Goal: Task Accomplishment & Management: Manage account settings

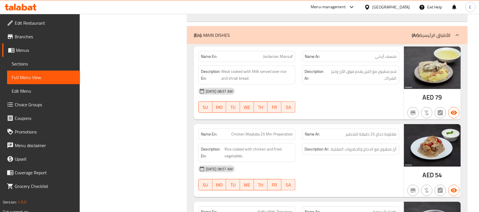
scroll to position [8374, 0]
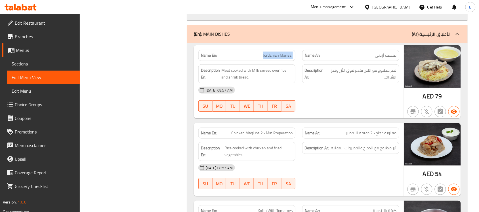
drag, startPoint x: 259, startPoint y: 63, endPoint x: 298, endPoint y: 63, distance: 38.6
click at [298, 63] on div "Name En: Jordanian Mansaf" at bounding box center [247, 56] width 104 height 18
copy span "Jordanian Mansaf"
click at [275, 136] on span "Chicken Maqluba 25 Min Preperation" at bounding box center [262, 133] width 62 height 6
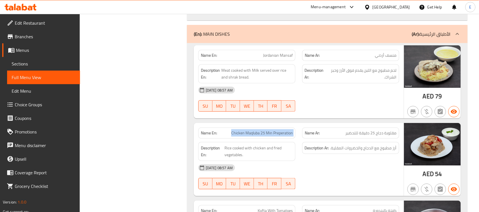
click at [275, 136] on span "Chicken Maqluba 25 Min Preperation" at bounding box center [262, 133] width 62 height 6
copy span "Chicken Maqluba 25 Min Preperation"
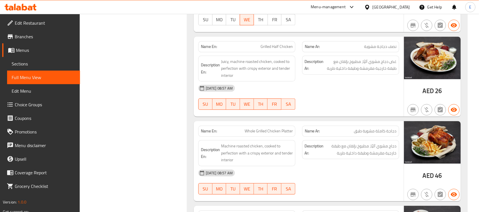
scroll to position [8698, 0]
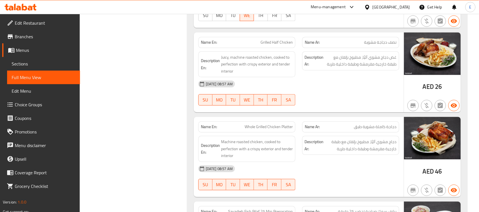
click at [276, 45] on span "Grilled Half Chicken" at bounding box center [277, 42] width 32 height 6
copy span "Grilled Half Chicken"
click at [245, 130] on span "Whole Grilled Chicken Platter" at bounding box center [269, 127] width 48 height 6
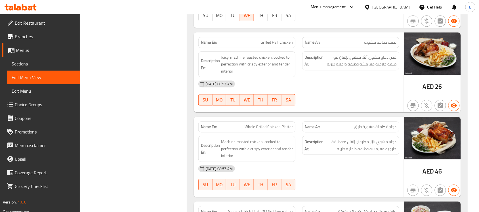
click at [284, 130] on span "Whole Grilled Chicken Platter" at bounding box center [269, 127] width 48 height 6
copy span "Whole Grilled Chicken Platter"
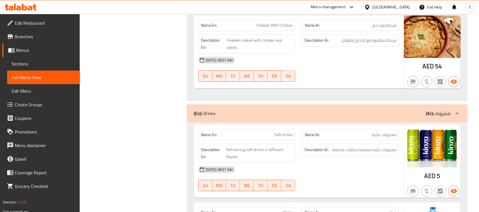
scroll to position [9943, 0]
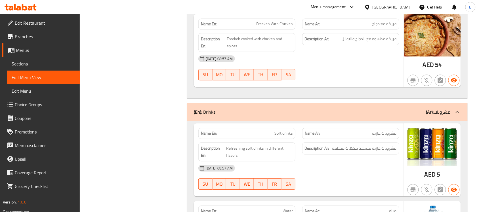
click at [274, 27] on span "Freekeh With Chicken" at bounding box center [274, 24] width 37 height 6
copy span "Freekeh With Chicken"
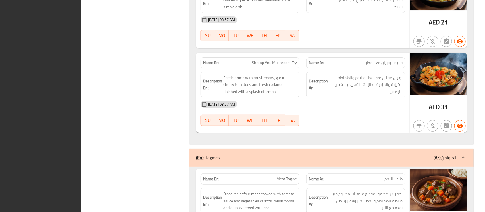
scroll to position [0, 0]
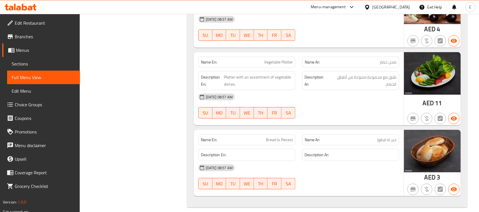
click at [378, 9] on div "[GEOGRAPHIC_DATA]" at bounding box center [391, 7] width 37 height 6
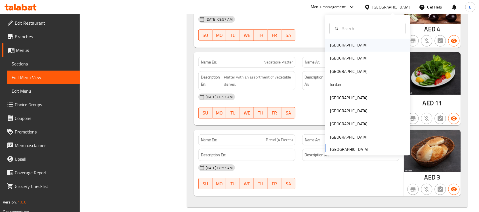
click at [349, 45] on div "[GEOGRAPHIC_DATA]" at bounding box center [367, 45] width 85 height 13
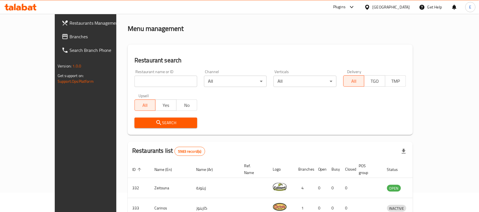
scroll to position [210, 0]
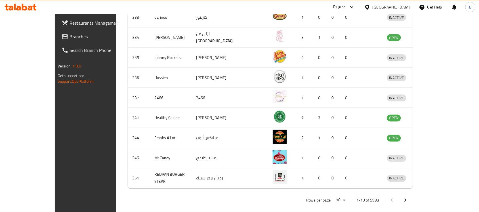
click at [70, 35] on span "Branches" at bounding box center [100, 36] width 61 height 7
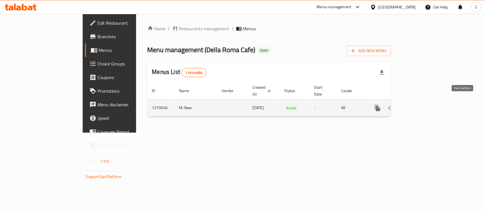
click at [422, 105] on icon "enhanced table" at bounding box center [418, 108] width 7 height 7
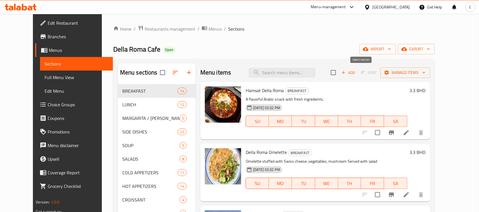
click at [340, 72] on input "checkbox" at bounding box center [334, 73] width 12 height 12
checkbox input "true"
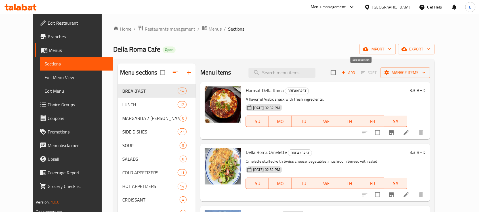
checkbox input "true"
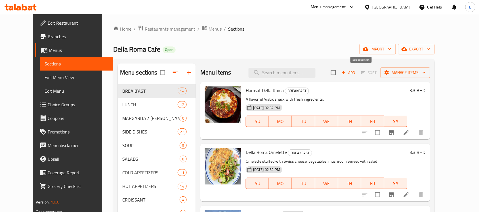
checkbox input "true"
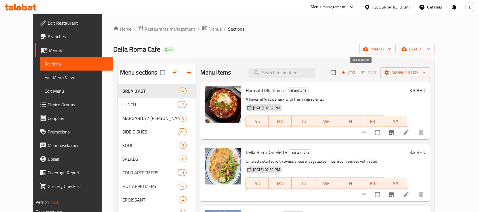
checkbox input "true"
click at [422, 74] on span "Manage items" at bounding box center [405, 72] width 41 height 7
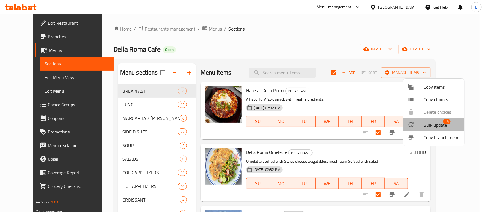
click at [427, 122] on span "Bulk update" at bounding box center [434, 125] width 23 height 7
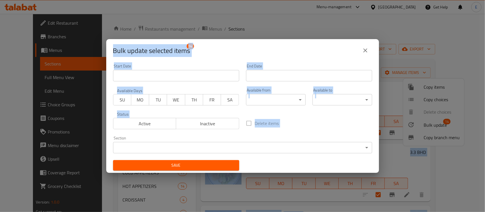
drag, startPoint x: 427, startPoint y: 122, endPoint x: 281, endPoint y: -36, distance: 216.0
click at [281, 0] on html "​ Menu-management [GEOGRAPHIC_DATA] Get Help E Edit Restaurant Branches Menus S…" at bounding box center [242, 106] width 485 height 212
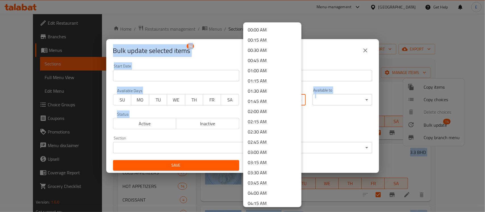
click at [296, 99] on body "​ Menu-management [GEOGRAPHIC_DATA] Get Help E Edit Restaurant Branches Menus S…" at bounding box center [242, 113] width 485 height 198
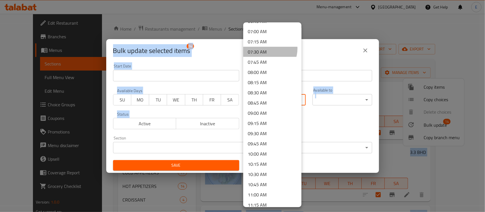
click at [266, 49] on li "07:30 AM" at bounding box center [272, 52] width 58 height 10
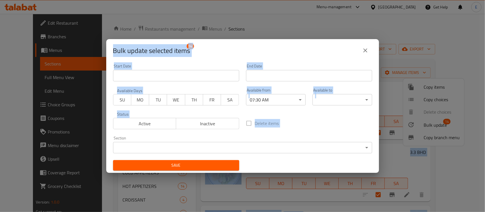
click at [321, 126] on div "Delete items" at bounding box center [309, 123] width 133 height 19
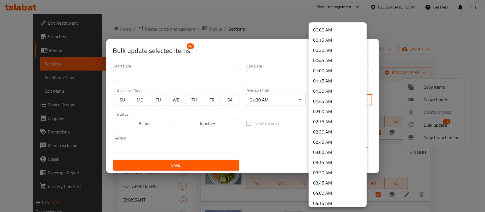
click at [334, 101] on body "​ Menu-management [GEOGRAPHIC_DATA] Get Help E Edit Restaurant Branches Menus S…" at bounding box center [242, 113] width 485 height 198
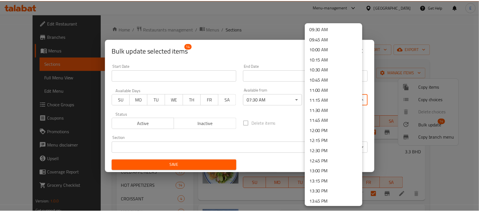
scroll to position [396, 0]
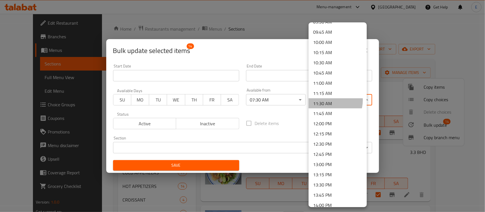
click at [328, 100] on li "11:30 AM" at bounding box center [337, 104] width 58 height 10
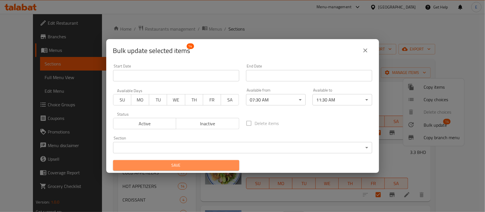
click at [201, 163] on span "Save" at bounding box center [176, 165] width 117 height 7
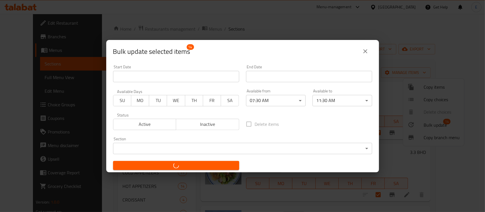
checkbox input "false"
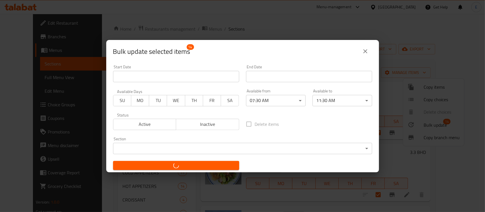
checkbox input "false"
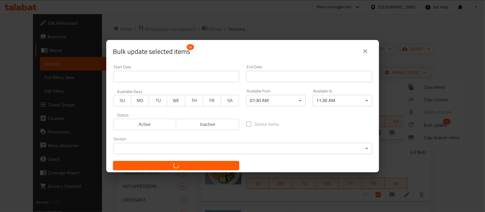
checkbox input "false"
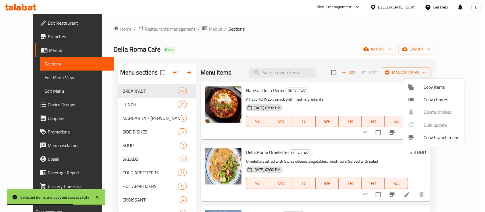
click at [195, 75] on div at bounding box center [242, 106] width 485 height 212
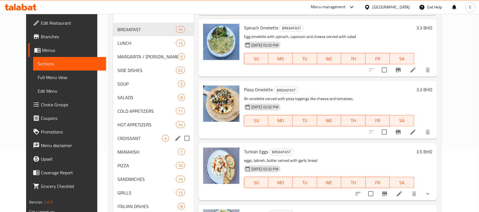
scroll to position [93, 0]
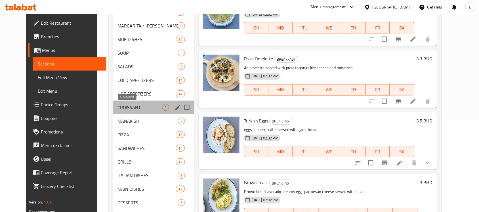
click at [134, 107] on span "CROISSANT" at bounding box center [140, 107] width 44 height 7
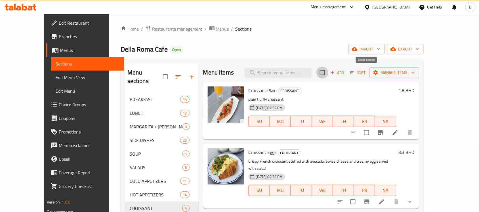
click at [329, 72] on input "checkbox" at bounding box center [323, 73] width 12 height 12
checkbox input "true"
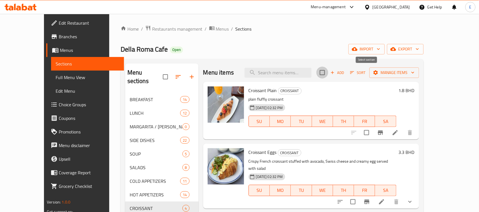
checkbox input "true"
click at [56, 74] on span "Full Menu View" at bounding box center [88, 77] width 64 height 7
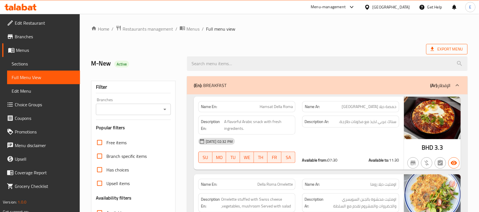
click at [436, 49] on span "Export Menu" at bounding box center [447, 49] width 32 height 7
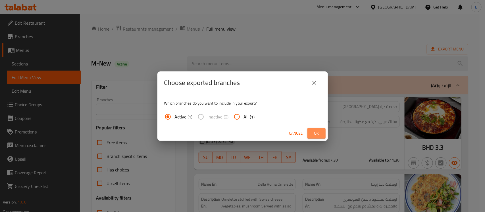
click at [316, 133] on span "Ok" at bounding box center [316, 133] width 9 height 7
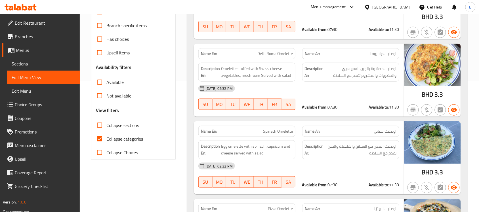
scroll to position [131, 0]
click at [100, 139] on input "Collapse categories" at bounding box center [100, 140] width 14 height 14
checkbox input "false"
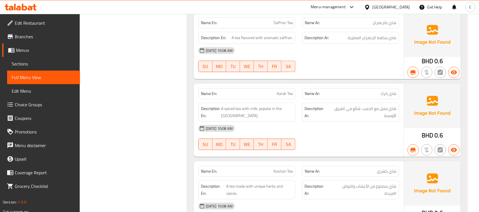
scroll to position [30671, 0]
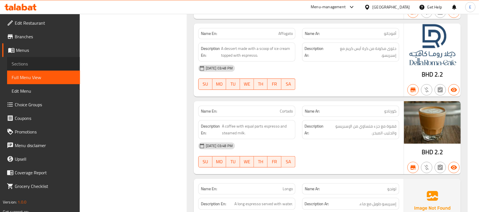
click at [27, 63] on span "Sections" at bounding box center [44, 63] width 64 height 7
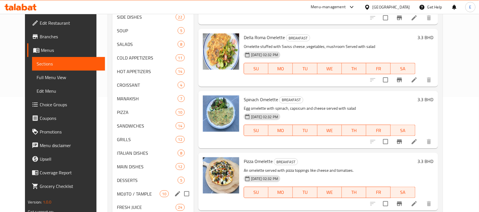
scroll to position [114, 0]
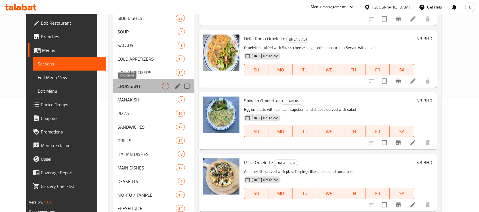
click at [127, 88] on span "CROISSANT" at bounding box center [140, 86] width 44 height 7
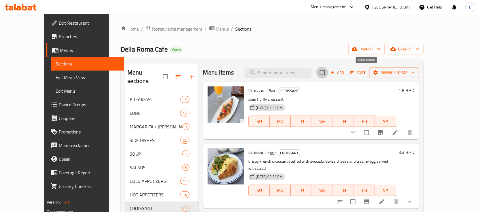
click at [329, 75] on input "checkbox" at bounding box center [323, 73] width 12 height 12
checkbox input "true"
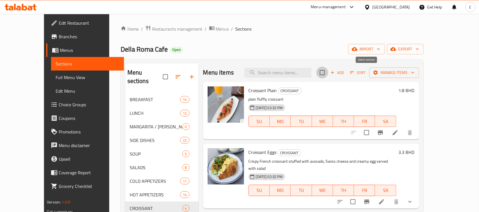
checkbox input "true"
click at [415, 72] on span "Manage items" at bounding box center [394, 72] width 41 height 7
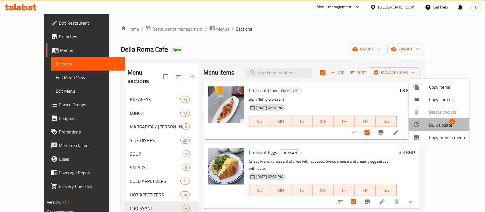
click at [429, 122] on span "Bulk update" at bounding box center [440, 125] width 23 height 7
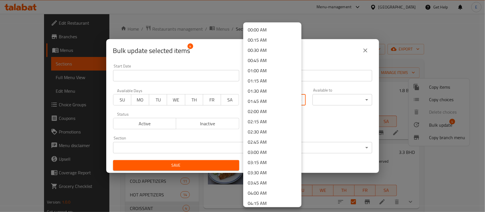
click at [285, 99] on body "​ Menu-management [GEOGRAPHIC_DATA] Get Help E Edit Restaurant Branches Menus S…" at bounding box center [242, 113] width 485 height 198
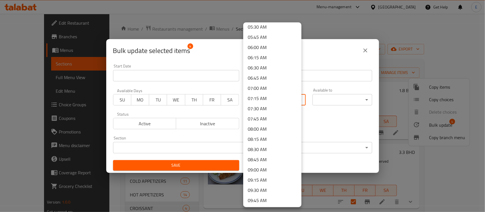
scroll to position [227, 0]
click at [276, 104] on li "07:30 AM" at bounding box center [272, 109] width 58 height 10
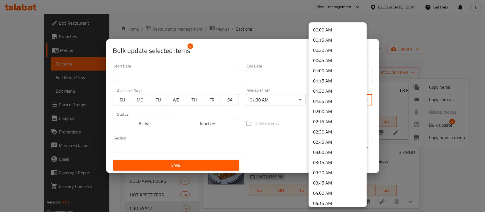
click at [325, 97] on body "​ Menu-management [GEOGRAPHIC_DATA] Get Help E Edit Restaurant Branches Menus S…" at bounding box center [242, 113] width 485 height 198
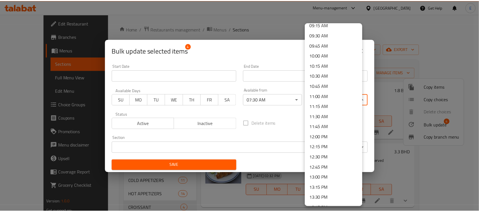
scroll to position [383, 0]
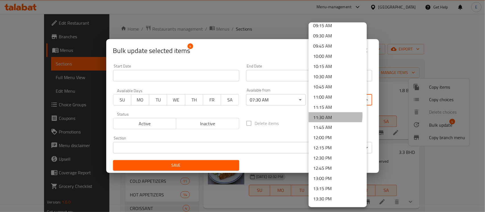
click at [328, 115] on li "11:30 AM" at bounding box center [337, 117] width 58 height 10
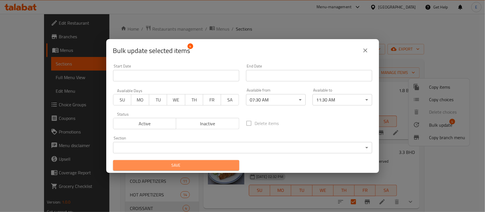
click at [188, 168] on span "Save" at bounding box center [176, 165] width 117 height 7
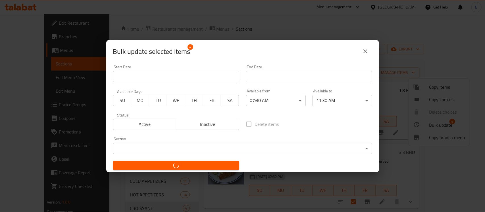
checkbox input "false"
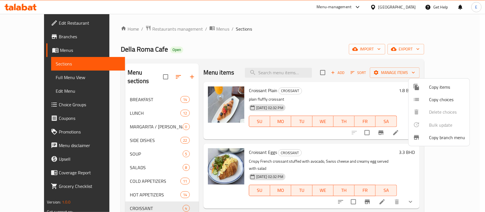
click at [191, 138] on div at bounding box center [242, 106] width 485 height 212
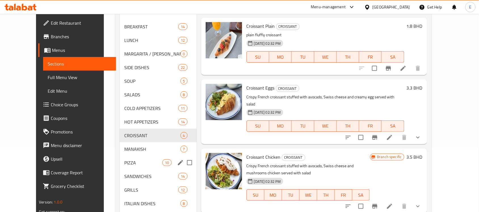
scroll to position [70, 0]
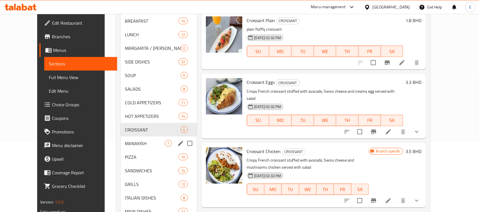
click at [127, 139] on div "MANAKISH 7" at bounding box center [159, 144] width 76 height 14
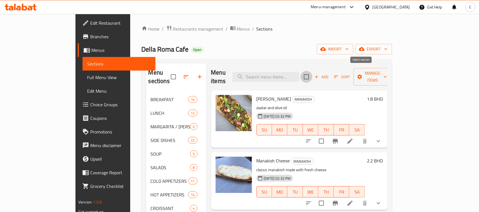
click at [313, 74] on input "checkbox" at bounding box center [307, 77] width 12 height 12
checkbox input "true"
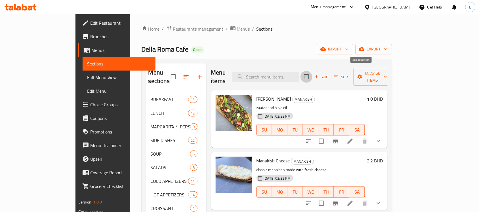
checkbox input "true"
click at [387, 72] on span "Manage items" at bounding box center [372, 77] width 29 height 14
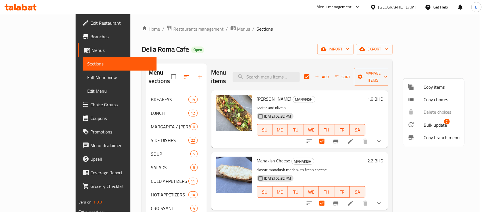
click at [420, 125] on div at bounding box center [415, 125] width 16 height 7
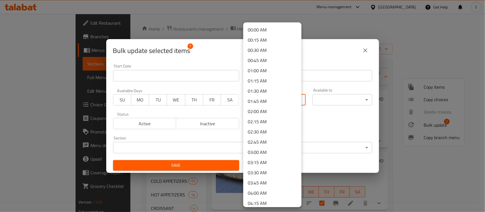
click at [278, 101] on body "​ Menu-management [GEOGRAPHIC_DATA] Get Help E Edit Restaurant Branches Menus S…" at bounding box center [242, 113] width 485 height 198
click at [266, 103] on li "07:30 AM" at bounding box center [272, 102] width 58 height 10
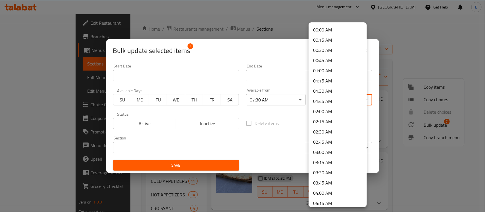
click at [320, 97] on body "​ Menu-management [GEOGRAPHIC_DATA] Get Help E Edit Restaurant Branches Menus S…" at bounding box center [242, 113] width 485 height 198
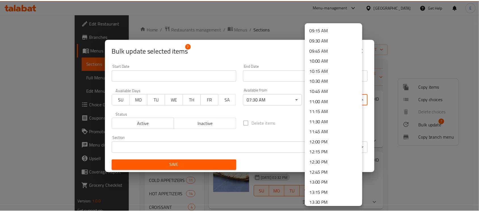
scroll to position [381, 0]
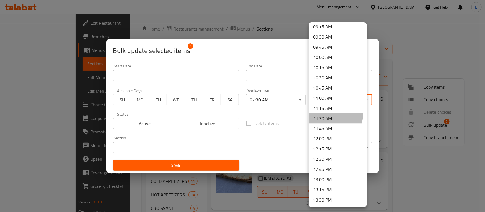
click at [323, 114] on li "11:30 AM" at bounding box center [337, 119] width 58 height 10
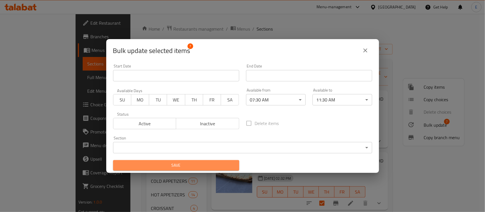
click at [198, 166] on span "Save" at bounding box center [176, 165] width 117 height 7
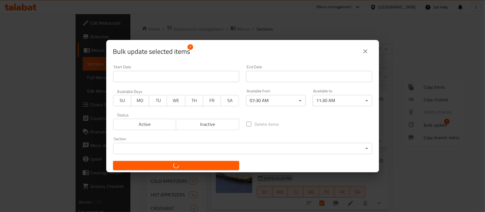
checkbox input "false"
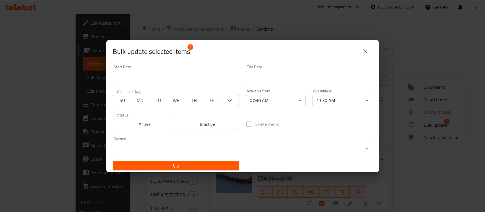
checkbox input "false"
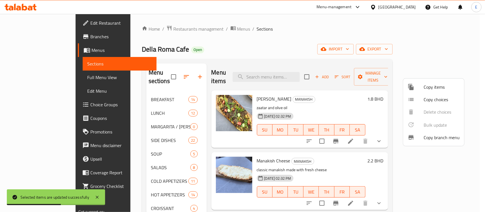
click at [376, 160] on div at bounding box center [242, 106] width 485 height 212
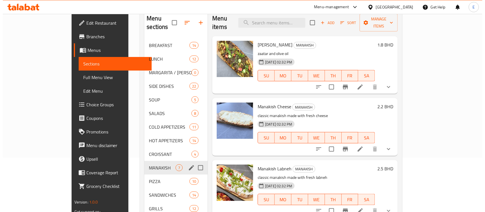
scroll to position [48, 0]
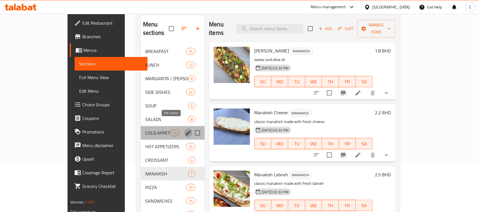
click at [185, 130] on icon "edit" at bounding box center [188, 133] width 7 height 7
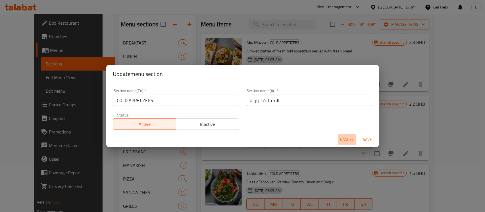
click at [350, 141] on span "Cancel" at bounding box center [347, 139] width 14 height 7
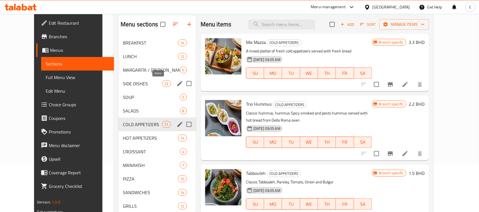
click at [162, 85] on span "22" at bounding box center [166, 83] width 9 height 5
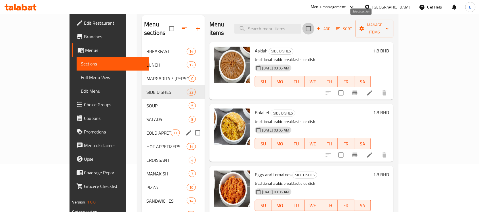
click at [315, 26] on input "checkbox" at bounding box center [309, 29] width 12 height 12
checkbox input "true"
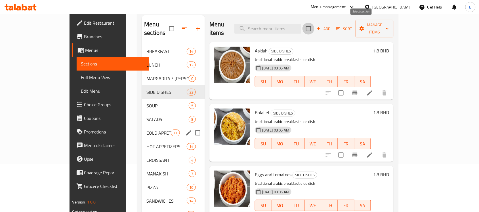
checkbox input "true"
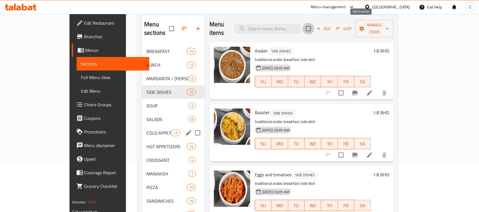
checkbox input "true"
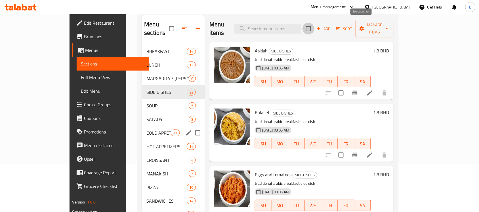
checkbox input "true"
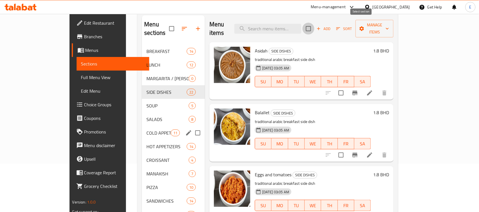
checkbox input "true"
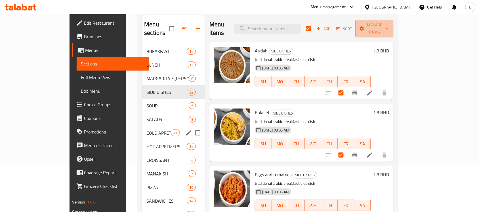
click at [389, 25] on span "Manage items" at bounding box center [374, 29] width 29 height 14
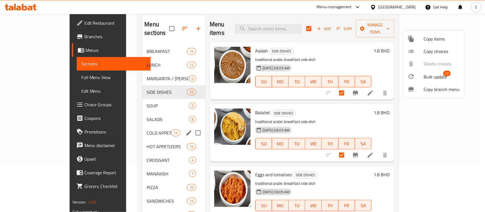
click at [429, 75] on span "Bulk update" at bounding box center [434, 77] width 23 height 7
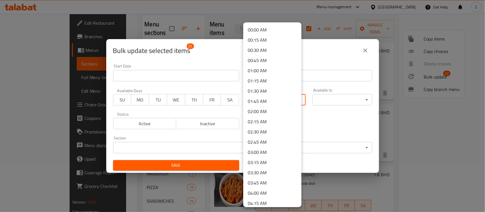
click at [264, 97] on body "​ Menu-management [GEOGRAPHIC_DATA] Get Help E Edit Restaurant Branches Menus S…" at bounding box center [242, 65] width 485 height 198
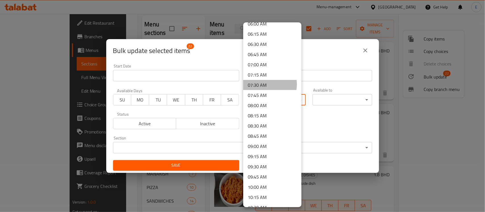
click at [264, 84] on li "07:30 AM" at bounding box center [272, 85] width 58 height 10
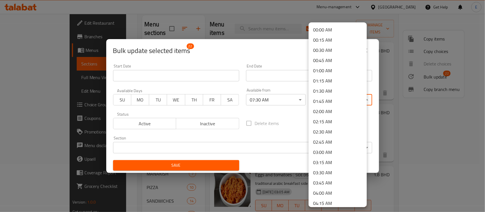
click at [329, 99] on body "​ Menu-management [GEOGRAPHIC_DATA] Get Help E Edit Restaurant Branches Menus S…" at bounding box center [242, 65] width 485 height 198
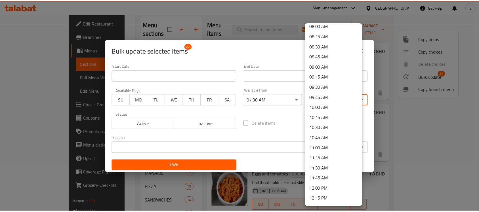
scroll to position [334, 0]
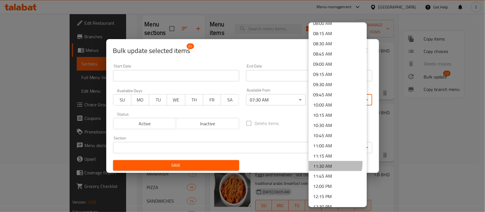
click at [327, 163] on li "11:30 AM" at bounding box center [337, 166] width 58 height 10
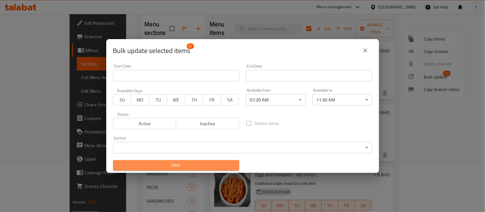
click at [201, 161] on button "Save" at bounding box center [176, 165] width 126 height 11
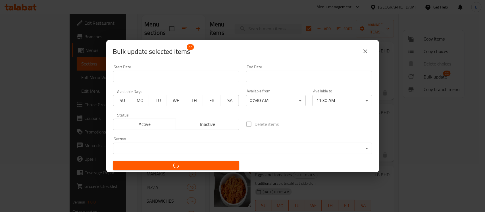
checkbox input "false"
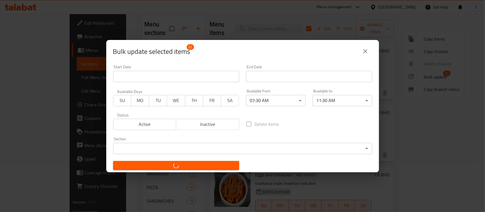
checkbox input "false"
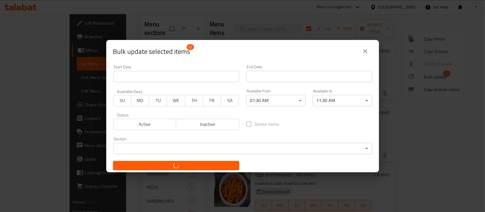
checkbox input "false"
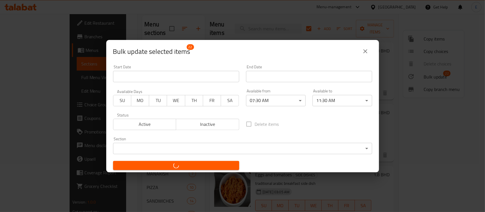
checkbox input "false"
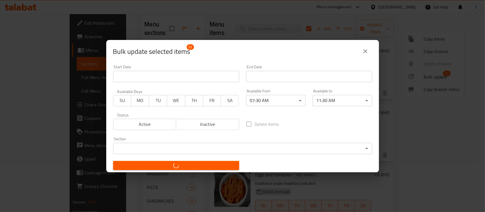
checkbox input "false"
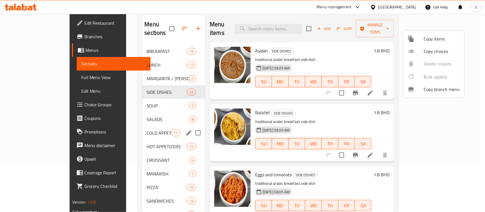
click at [190, 93] on div at bounding box center [242, 106] width 485 height 212
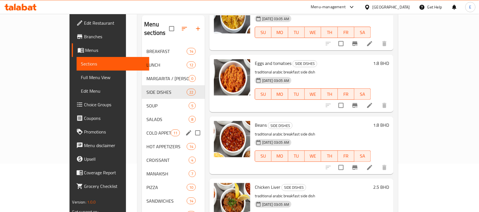
scroll to position [0, 0]
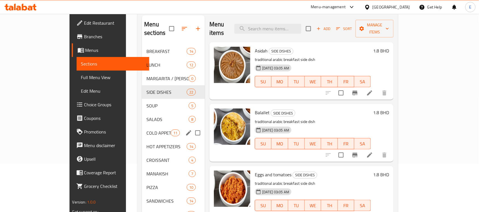
drag, startPoint x: 396, startPoint y: 161, endPoint x: 355, endPoint y: 115, distance: 61.5
click at [392, 166] on div "Eggs and tomatoes SIDE DISHES traditional arabic breakfast side dish [DATE] 03:…" at bounding box center [302, 195] width 184 height 58
click at [410, 57] on div "Home / Restaurants management / Menus / Sections Della Roma Cafe Open import ex…" at bounding box center [268, 198] width 284 height 465
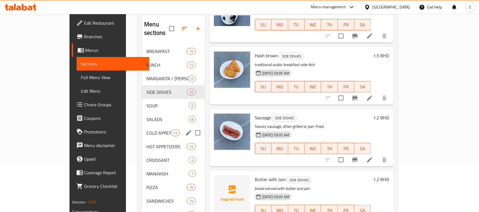
scroll to position [258, 0]
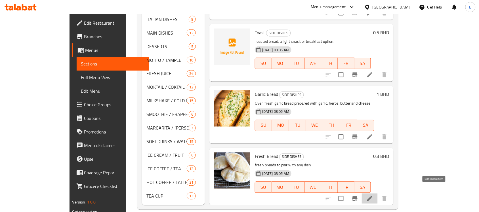
click at [373, 197] on icon at bounding box center [369, 199] width 5 height 5
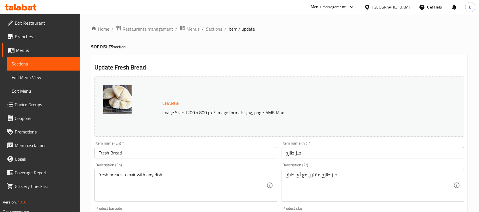
click at [215, 31] on span "Sections" at bounding box center [214, 29] width 16 height 7
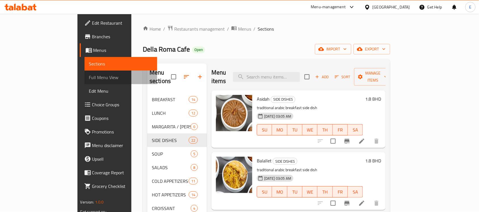
click at [85, 72] on link "Full Menu View" at bounding box center [121, 78] width 73 height 14
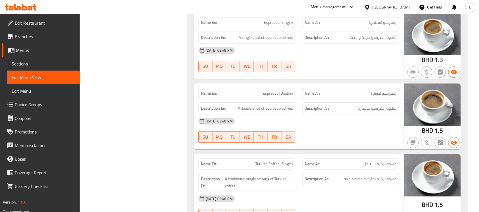
scroll to position [23999, 0]
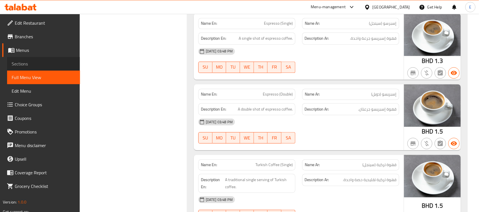
click at [55, 61] on span "Sections" at bounding box center [44, 63] width 64 height 7
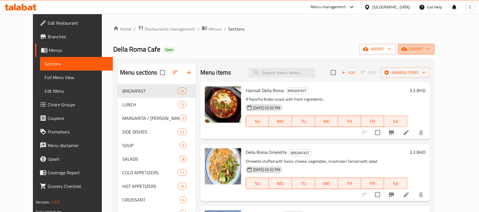
click at [430, 53] on span "export" at bounding box center [417, 49] width 28 height 7
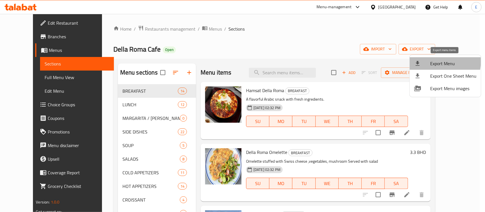
click at [438, 62] on span "Export Menu" at bounding box center [453, 63] width 46 height 7
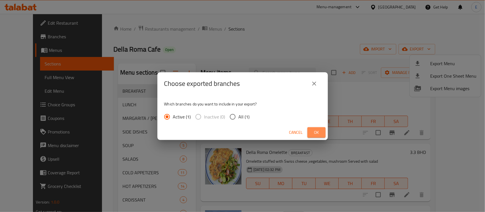
click at [313, 130] on span "Ok" at bounding box center [316, 132] width 9 height 7
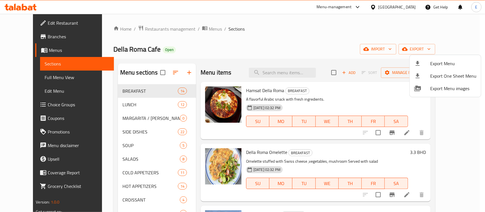
click at [406, 4] on div at bounding box center [242, 106] width 485 height 212
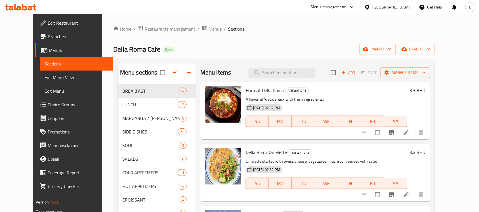
click at [407, 6] on div "[GEOGRAPHIC_DATA]" at bounding box center [391, 7] width 37 height 6
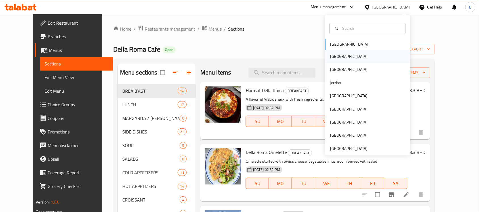
click at [354, 60] on div "[GEOGRAPHIC_DATA]" at bounding box center [367, 56] width 85 height 13
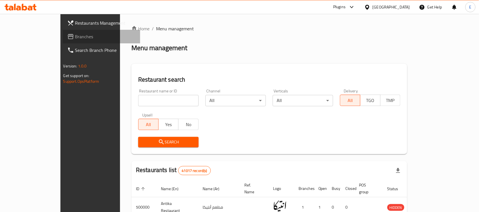
click at [75, 33] on span "Branches" at bounding box center [105, 36] width 61 height 7
